Goal: Information Seeking & Learning: Find contact information

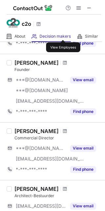
scroll to position [161, 0]
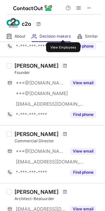
click at [63, 66] on span at bounding box center [65, 65] width 4 height 5
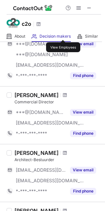
scroll to position [0, 0]
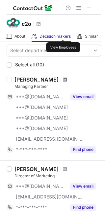
click at [67, 78] on span at bounding box center [65, 79] width 4 height 5
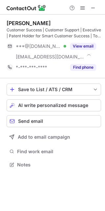
scroll to position [159, 105]
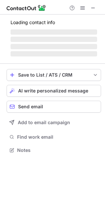
scroll to position [154, 105]
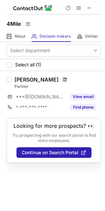
click at [63, 81] on span at bounding box center [65, 79] width 4 height 5
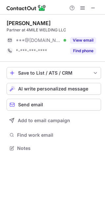
scroll to position [143, 105]
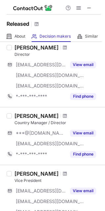
scroll to position [101, 0]
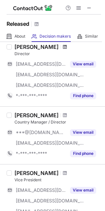
click at [63, 44] on span at bounding box center [65, 46] width 4 height 5
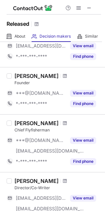
scroll to position [377, 0]
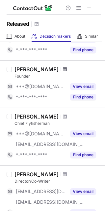
click at [64, 67] on span at bounding box center [65, 69] width 4 height 5
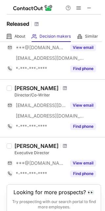
scroll to position [464, 0]
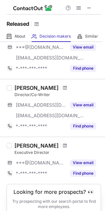
drag, startPoint x: 79, startPoint y: 67, endPoint x: 86, endPoint y: 91, distance: 25.3
drag, startPoint x: 86, startPoint y: 91, endPoint x: 84, endPoint y: 85, distance: 6.7
click at [84, 85] on div "Mark Savage Director/Co-Writer" at bounding box center [57, 90] width 87 height 13
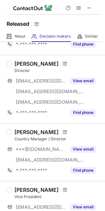
scroll to position [0, 0]
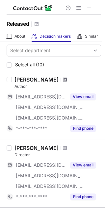
click at [63, 79] on span at bounding box center [65, 79] width 4 height 5
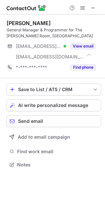
scroll to position [159, 105]
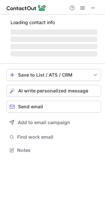
scroll to position [149, 105]
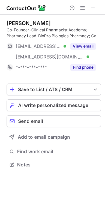
scroll to position [159, 105]
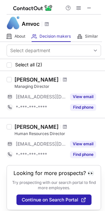
scroll to position [4, 0]
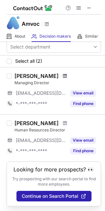
click at [63, 75] on span at bounding box center [65, 75] width 4 height 5
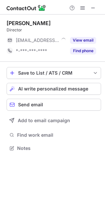
scroll to position [143, 105]
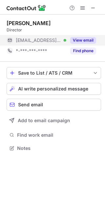
click at [82, 42] on button "View email" at bounding box center [83, 40] width 26 height 7
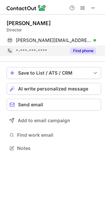
click at [84, 52] on button "Find phone" at bounding box center [83, 50] width 26 height 7
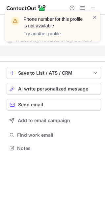
scroll to position [132, 105]
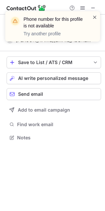
click at [96, 18] on span at bounding box center [94, 17] width 5 height 7
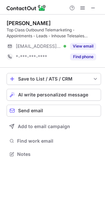
scroll to position [149, 105]
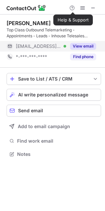
click at [85, 46] on button "View email" at bounding box center [83, 46] width 26 height 7
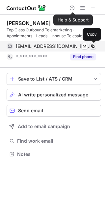
click at [91, 46] on span at bounding box center [92, 45] width 5 height 5
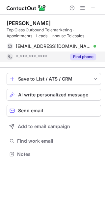
click at [89, 59] on button "Find phone" at bounding box center [83, 56] width 26 height 7
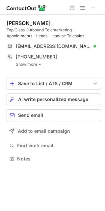
scroll to position [153, 105]
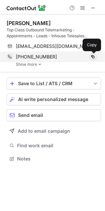
click at [92, 56] on span at bounding box center [92, 56] width 5 height 5
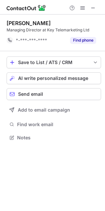
scroll to position [132, 105]
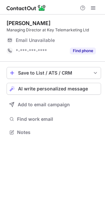
scroll to position [3, 3]
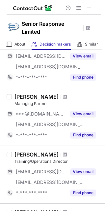
scroll to position [115, 0]
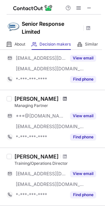
click at [63, 100] on span at bounding box center [65, 98] width 4 height 5
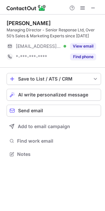
scroll to position [149, 105]
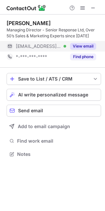
click at [91, 48] on button "View email" at bounding box center [83, 46] width 26 height 7
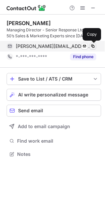
click at [92, 47] on span at bounding box center [92, 45] width 5 height 5
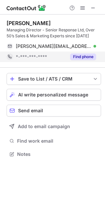
click at [84, 57] on button "Find phone" at bounding box center [83, 56] width 26 height 7
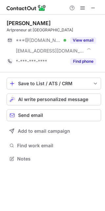
scroll to position [154, 105]
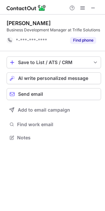
scroll to position [132, 105]
